Goal: Task Accomplishment & Management: Manage account settings

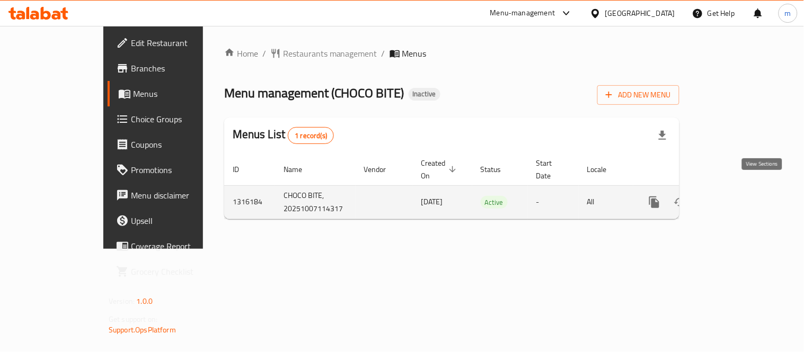
click at [737, 196] on icon "enhanced table" at bounding box center [730, 202] width 13 height 13
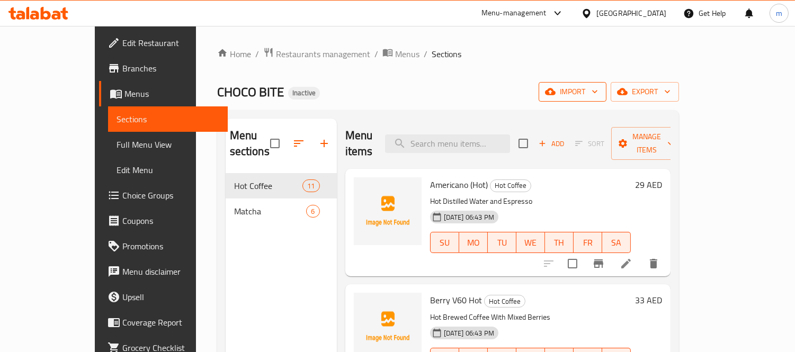
click at [598, 92] on span "import" at bounding box center [572, 91] width 51 height 13
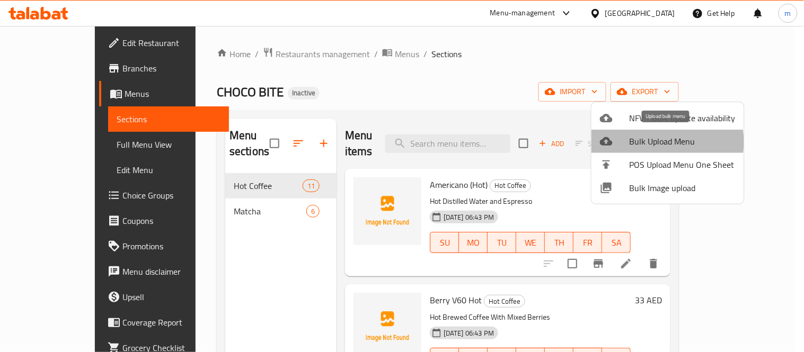
click at [650, 142] on span "Bulk Upload Menu" at bounding box center [683, 141] width 106 height 13
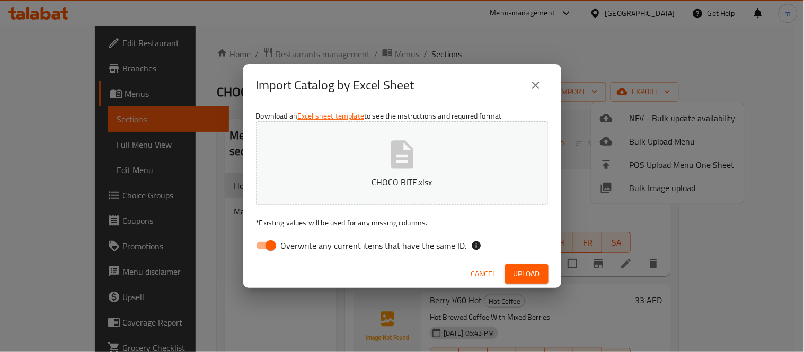
click at [270, 249] on input "Overwrite any current items that have the same ID." at bounding box center [271, 246] width 60 height 20
checkbox input "false"
click at [524, 276] on span "Upload" at bounding box center [526, 274] width 26 height 13
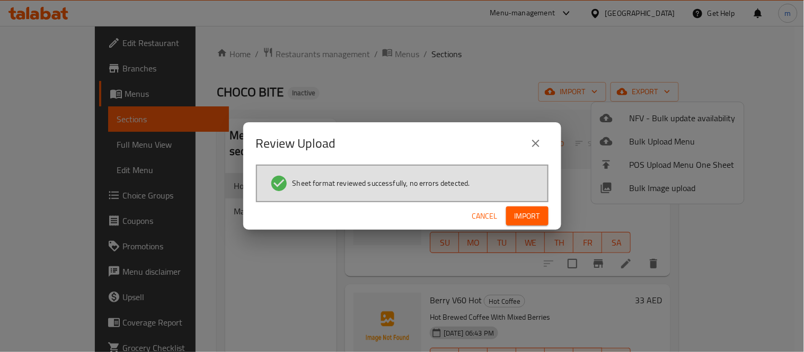
click at [525, 220] on span "Import" at bounding box center [527, 216] width 25 height 13
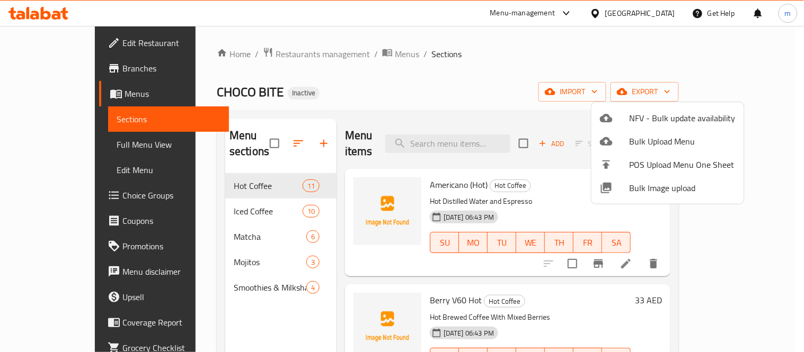
click at [230, 193] on div at bounding box center [402, 176] width 804 height 352
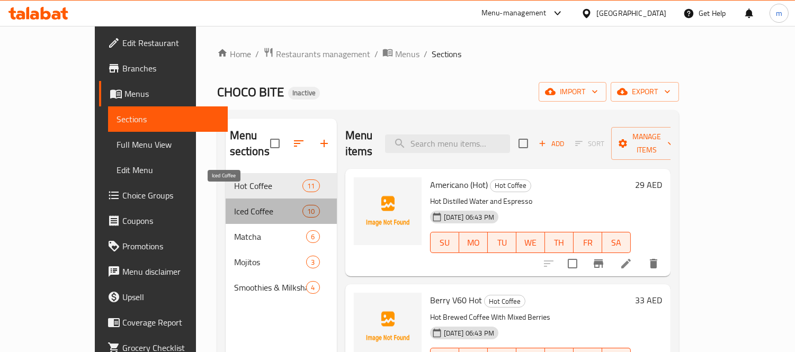
click at [234, 205] on span "Iced Coffee" at bounding box center [268, 211] width 69 height 13
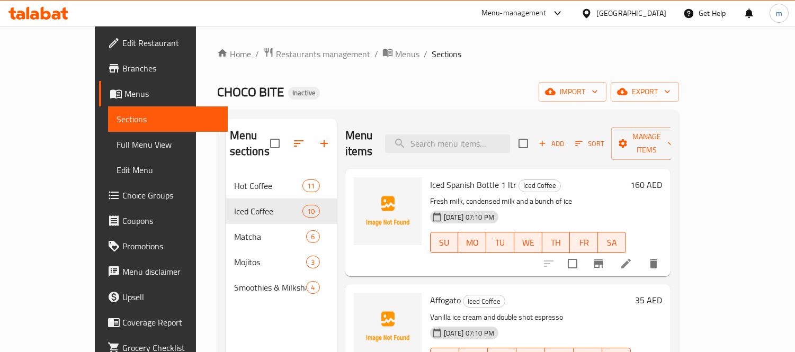
click at [433, 177] on span "Iced Spanish Bottle 1 ltr" at bounding box center [473, 185] width 86 height 16
copy h6 "Iced Spanish Bottle 1 ltr"
click at [456, 135] on input "search" at bounding box center [447, 144] width 125 height 19
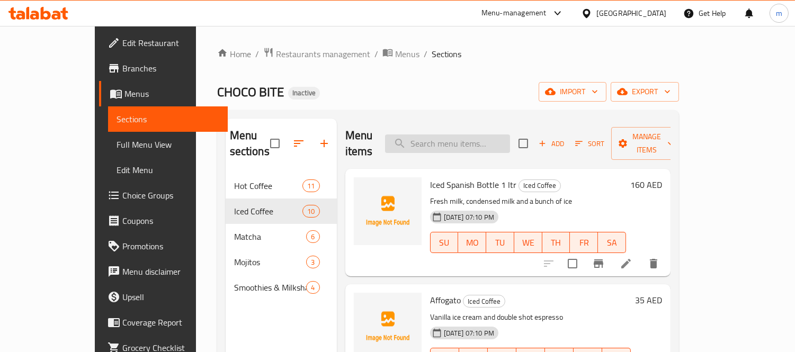
paste input "Ice Americano"
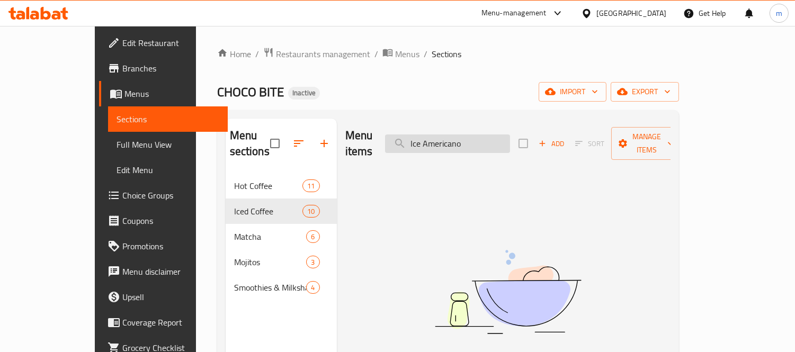
click at [486, 135] on input "Ice Americano" at bounding box center [447, 144] width 125 height 19
paste input "d"
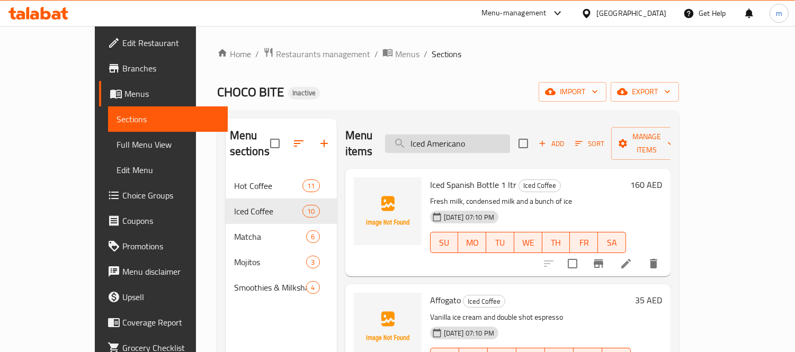
click at [468, 137] on input "Iced Americano" at bounding box center [447, 144] width 125 height 19
paste input "Caramel Latte"
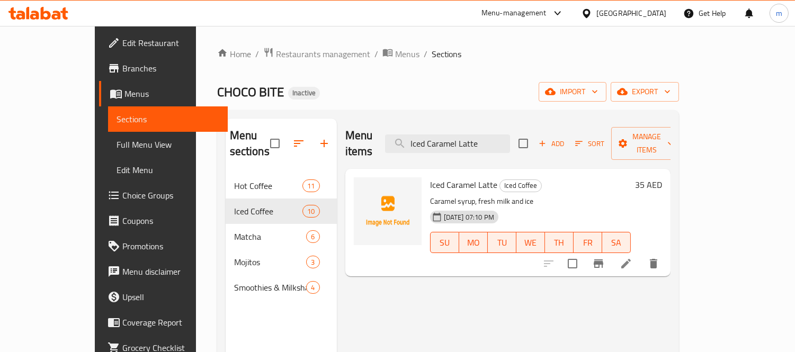
type input "Iced Caramel Latte"
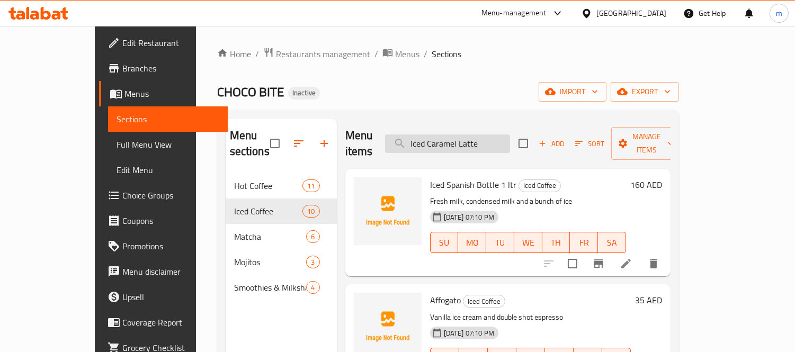
click at [472, 135] on input "Iced Caramel Latte" at bounding box center [447, 144] width 125 height 19
click at [469, 135] on input "Iced Caramel Latte" at bounding box center [447, 144] width 125 height 19
click at [510, 139] on input "Iced Caramel Latte" at bounding box center [447, 144] width 125 height 19
click at [117, 146] on span "Full Menu View" at bounding box center [168, 144] width 103 height 13
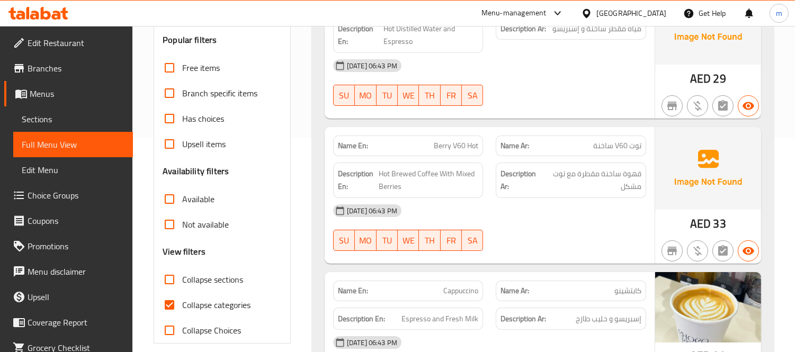
scroll to position [235, 0]
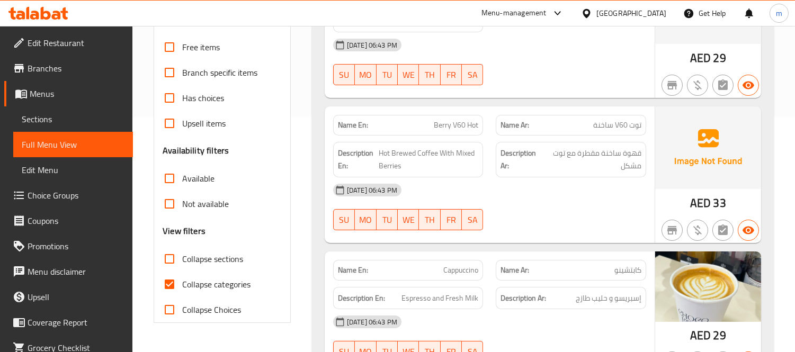
click at [205, 281] on span "Collapse categories" at bounding box center [216, 284] width 68 height 13
click at [182, 281] on input "Collapse categories" at bounding box center [169, 284] width 25 height 25
checkbox input "false"
click at [203, 261] on span "Collapse sections" at bounding box center [212, 259] width 61 height 13
click at [182, 261] on input "Collapse sections" at bounding box center [169, 258] width 25 height 25
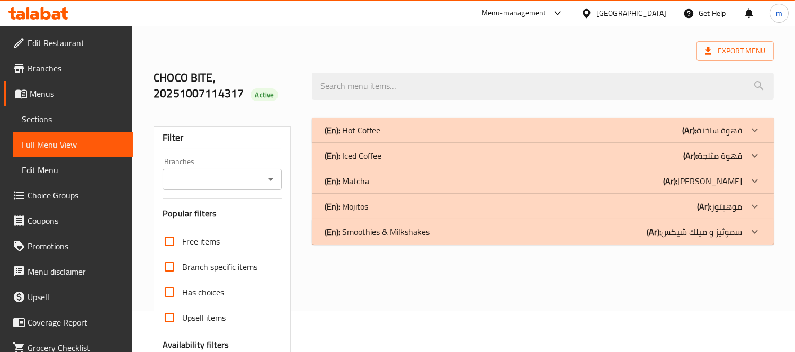
scroll to position [0, 0]
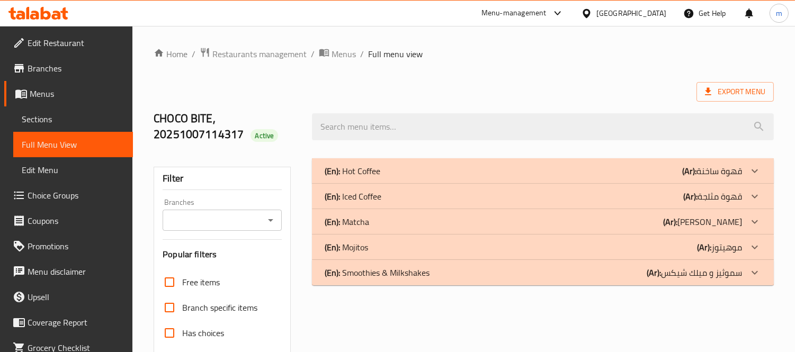
click at [373, 199] on p "(En): Iced Coffee" at bounding box center [353, 196] width 57 height 13
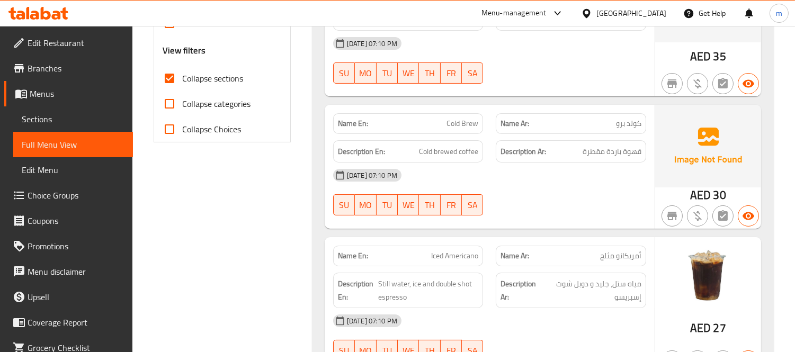
scroll to position [294, 0]
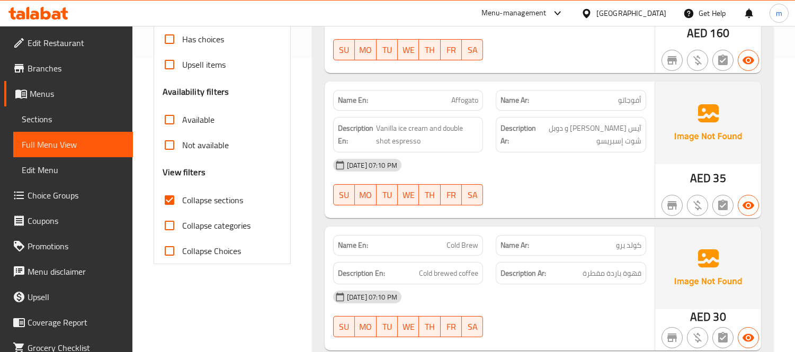
click at [201, 202] on span "Collapse sections" at bounding box center [212, 200] width 61 height 13
click at [182, 202] on input "Collapse sections" at bounding box center [169, 200] width 25 height 25
checkbox input "false"
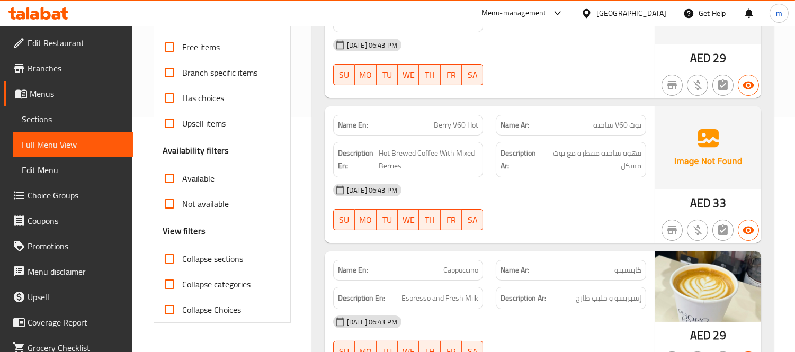
scroll to position [0, 0]
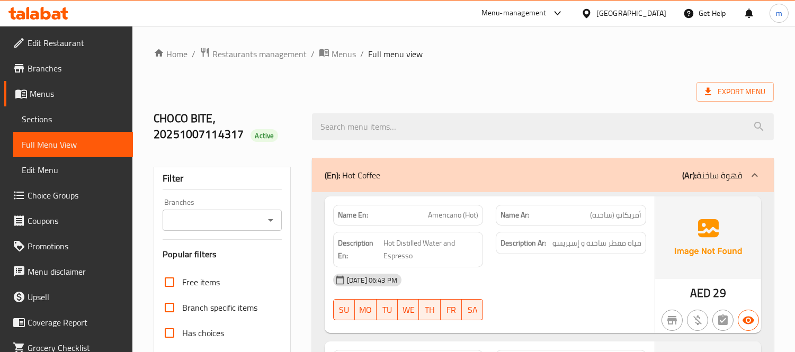
click at [441, 180] on div "(En): Hot Coffee (Ar): قهوة ساخنة" at bounding box center [534, 175] width 418 height 13
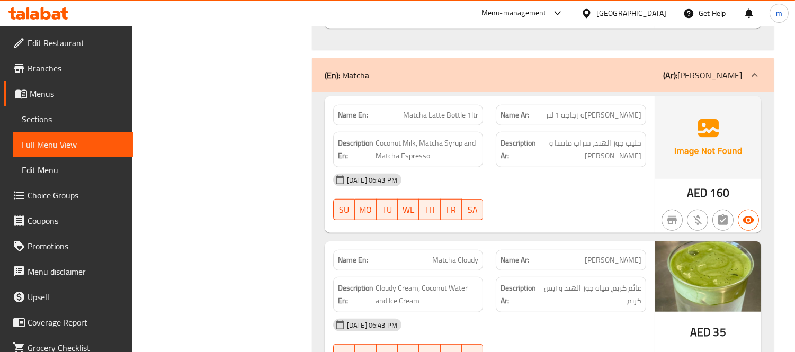
scroll to position [1530, 0]
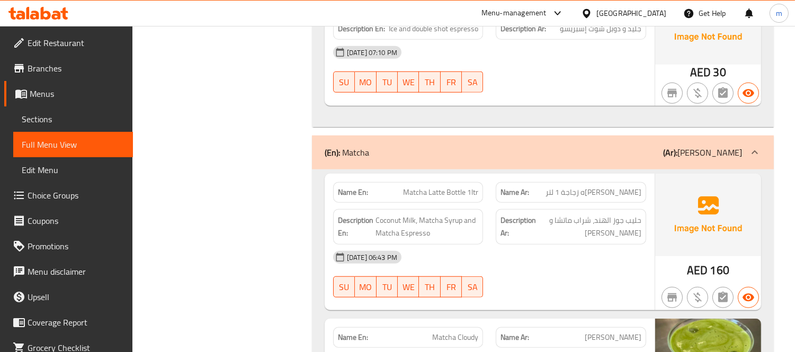
click at [396, 162] on div "(En): Matcha (Ar): [PERSON_NAME]" at bounding box center [543, 153] width 462 height 34
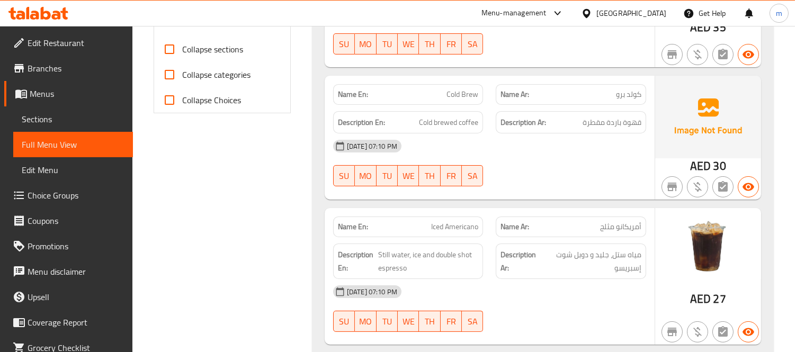
scroll to position [471, 0]
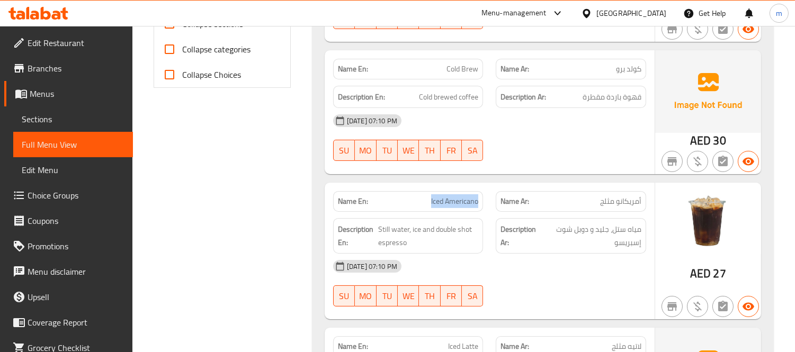
drag, startPoint x: 430, startPoint y: 200, endPoint x: 478, endPoint y: 200, distance: 48.2
click at [478, 200] on p "Name En: Iced Americano" at bounding box center [408, 201] width 141 height 11
copy span "Iced Americano"
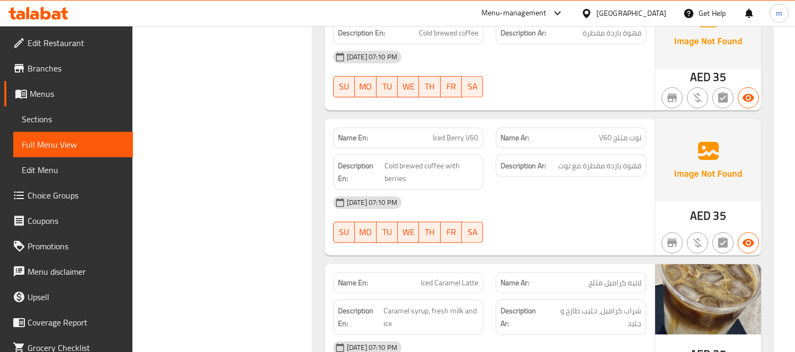
scroll to position [1177, 0]
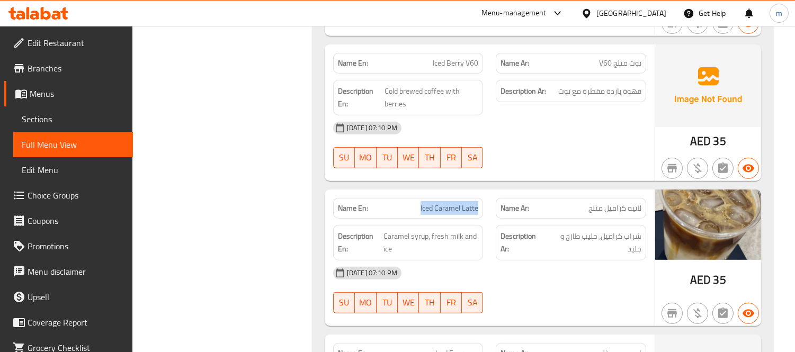
drag, startPoint x: 419, startPoint y: 210, endPoint x: 483, endPoint y: 207, distance: 64.2
click at [483, 207] on div "Name En: Iced Caramel Latte" at bounding box center [408, 208] width 150 height 21
copy span "Iced Caramel Latte"
click at [297, 221] on div "Filter Branches Branches Popular filters Free items Branch specific items Has c…" at bounding box center [226, 335] width 158 height 2720
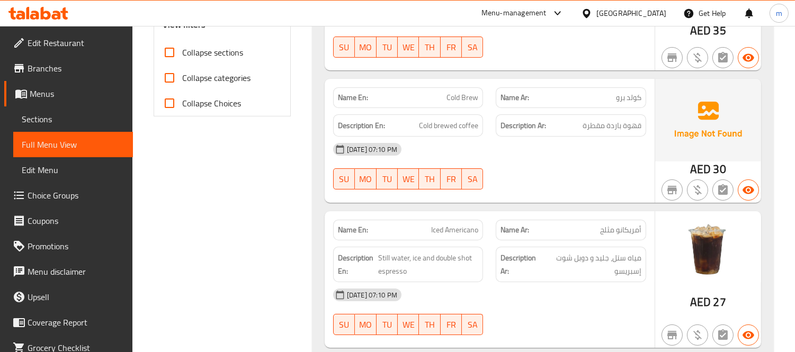
scroll to position [471, 0]
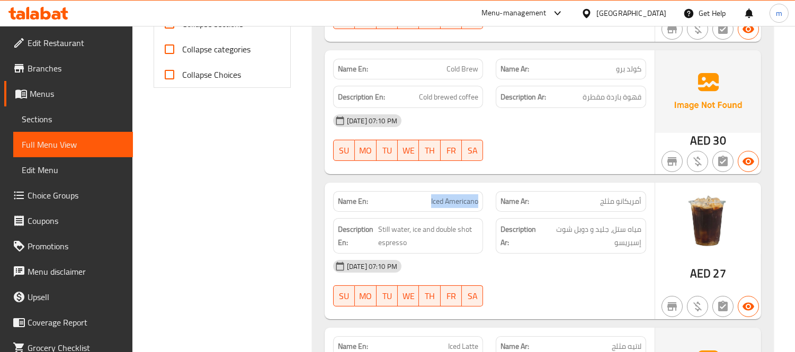
drag, startPoint x: 427, startPoint y: 202, endPoint x: 482, endPoint y: 204, distance: 55.1
click at [482, 204] on div "Name En: Iced Americano" at bounding box center [408, 201] width 150 height 21
copy span "Iced Americano"
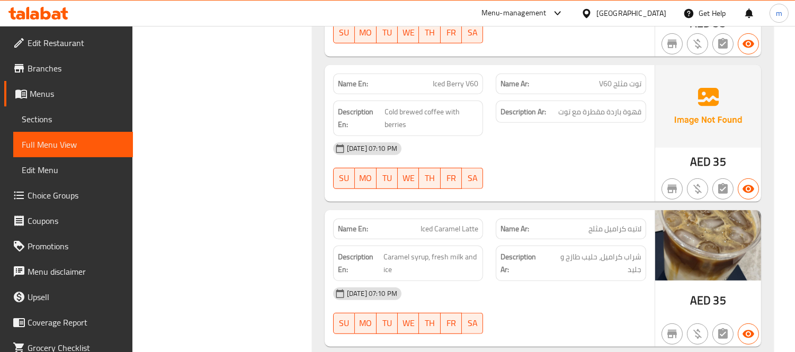
scroll to position [1177, 0]
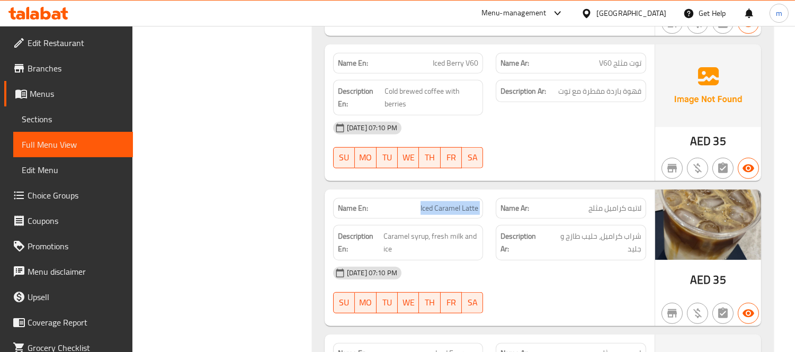
drag, startPoint x: 415, startPoint y: 208, endPoint x: 501, endPoint y: 215, distance: 85.6
click at [501, 215] on div "Name En: Iced Caramel Latte Name Ar: لاتيه كراميل مثلج" at bounding box center [490, 208] width 326 height 33
copy span "Iced Caramel Latte"
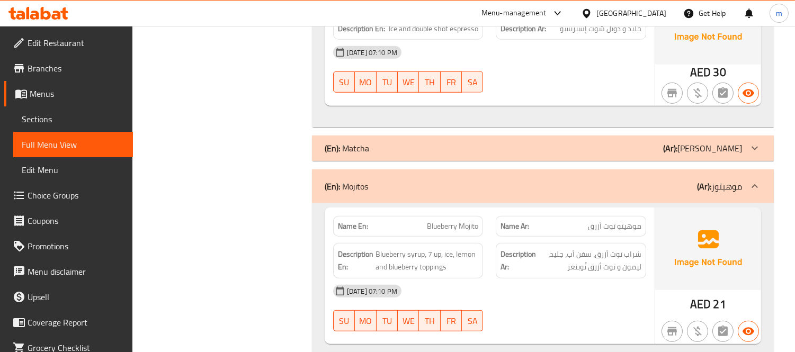
scroll to position [1295, 0]
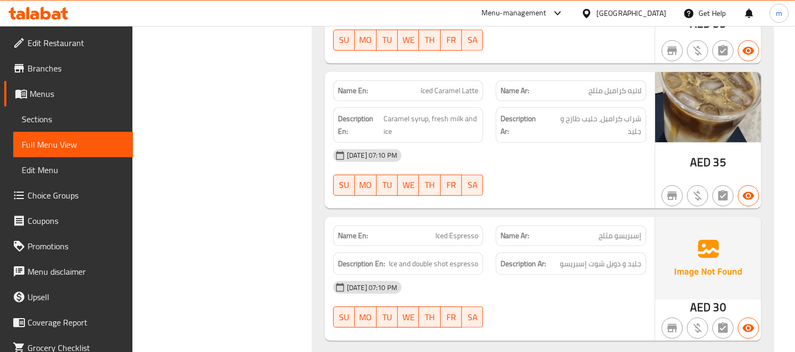
click at [255, 185] on div "Filter Branches Branches Popular filters Free items Branch specific items Has c…" at bounding box center [226, 217] width 158 height 2720
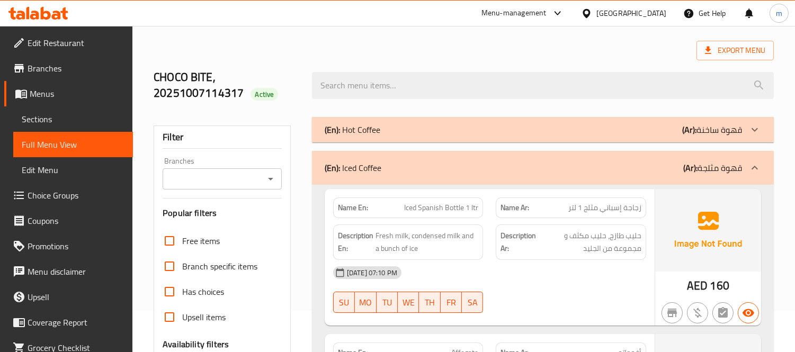
scroll to position [0, 0]
